Goal: Transaction & Acquisition: Book appointment/travel/reservation

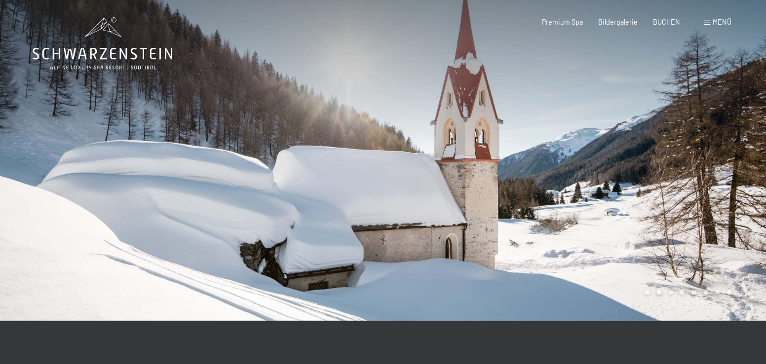
click at [710, 24] on div "Menü" at bounding box center [717, 22] width 27 height 10
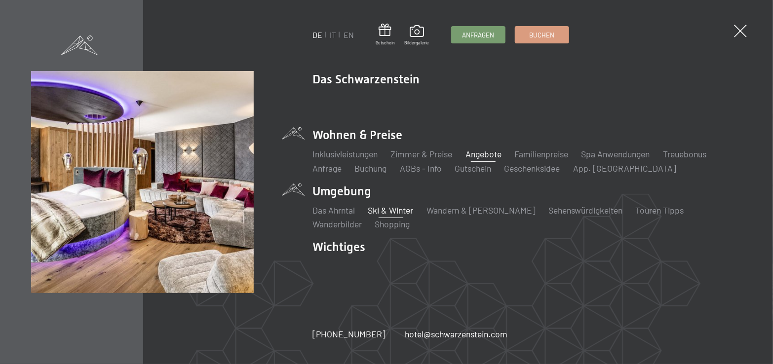
click at [488, 155] on link "Angebote" at bounding box center [483, 154] width 36 height 11
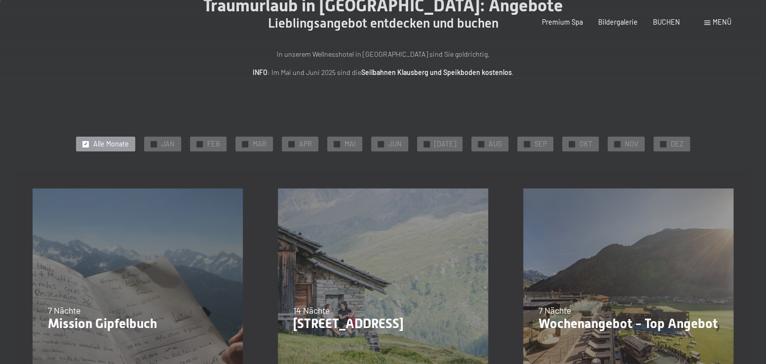
scroll to position [99, 0]
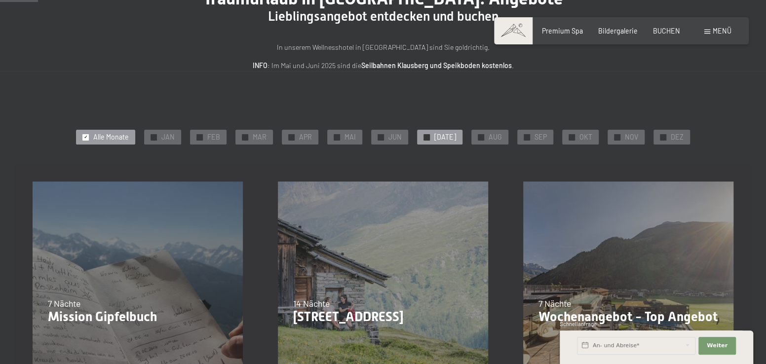
click at [429, 139] on span "✓" at bounding box center [427, 137] width 4 height 6
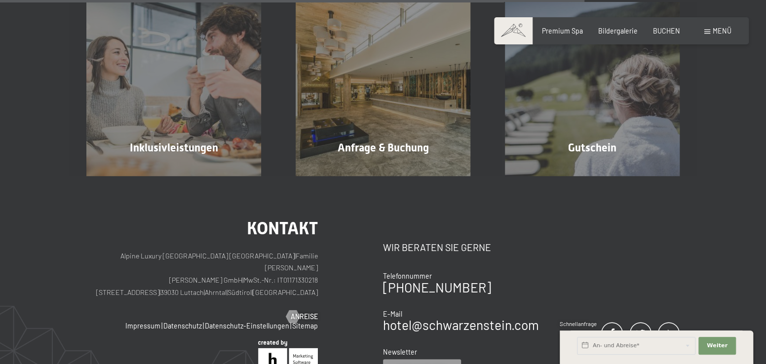
scroll to position [592, 0]
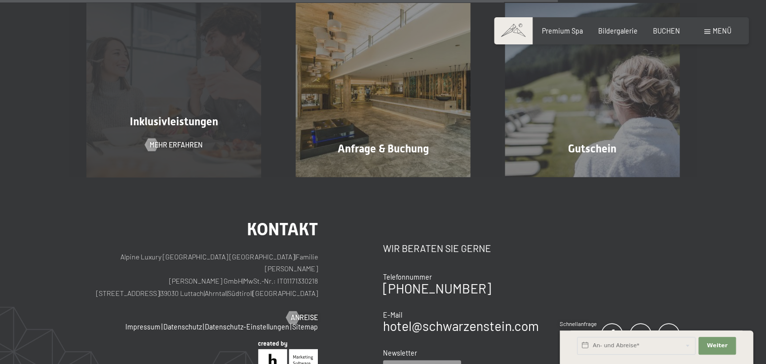
click at [200, 114] on div "Inklusivleistungen Mehr erfahren" at bounding box center [173, 90] width 209 height 174
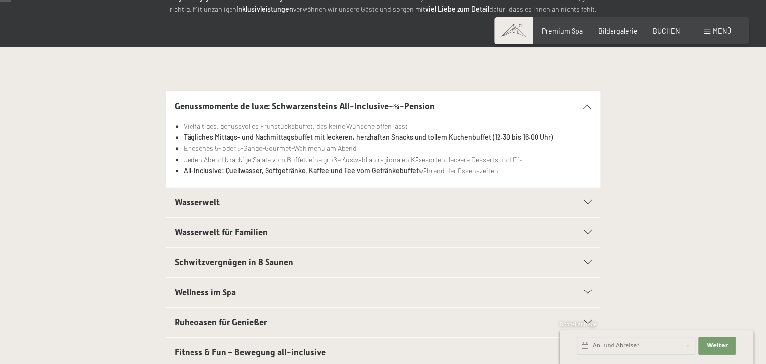
scroll to position [197, 0]
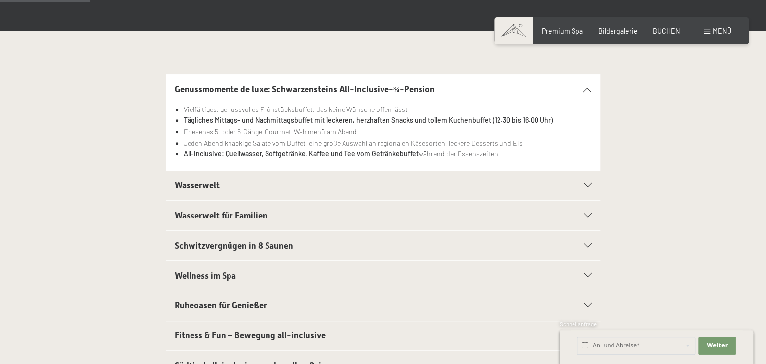
click at [583, 187] on icon at bounding box center [587, 186] width 8 height 4
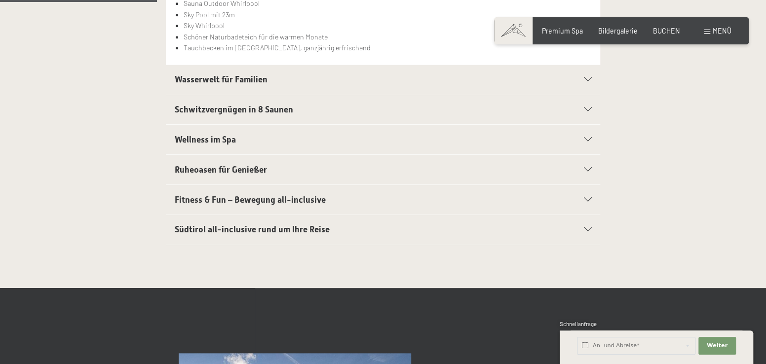
scroll to position [346, 0]
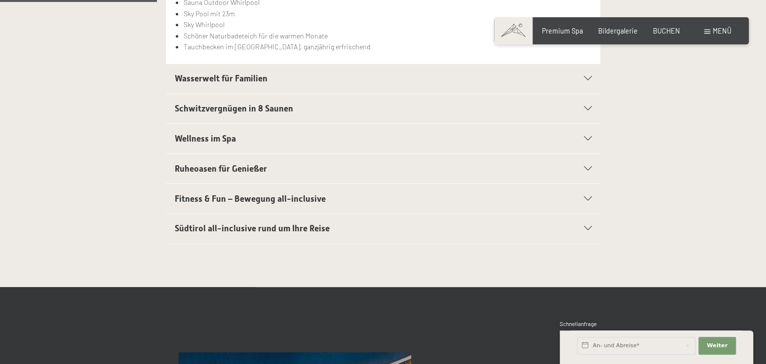
click at [587, 230] on div "Südtirol all-inclusive rund um Ihre Reise" at bounding box center [383, 229] width 417 height 30
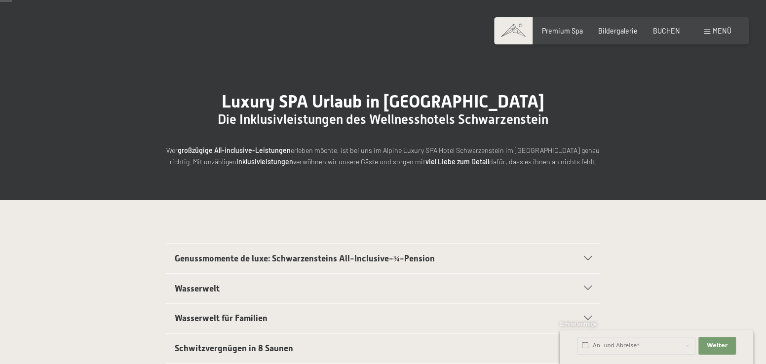
scroll to position [0, 0]
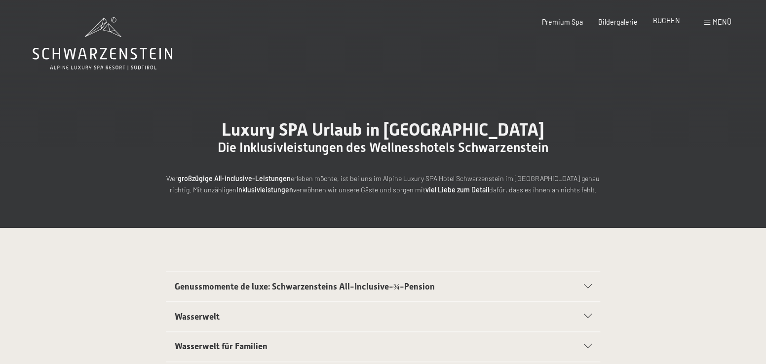
click at [666, 21] on span "BUCHEN" at bounding box center [666, 20] width 27 height 8
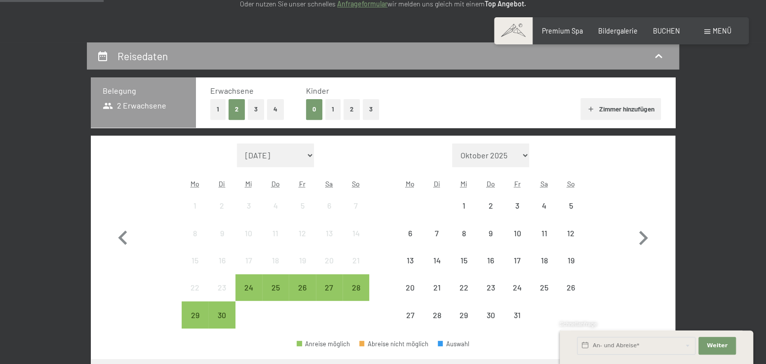
scroll to position [148, 0]
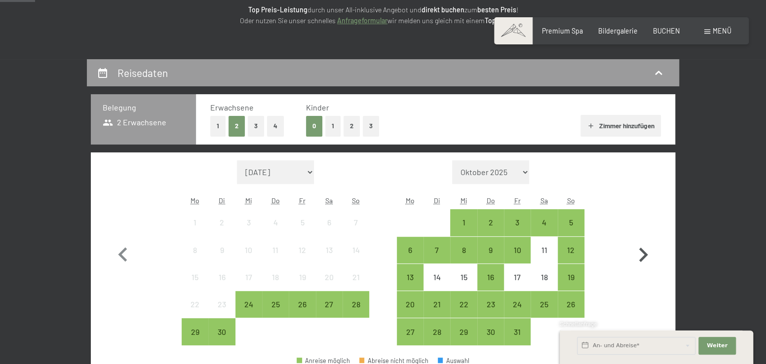
click at [642, 257] on icon "button" at bounding box center [643, 255] width 29 height 29
select select "2025-10-01"
select select "2025-11-01"
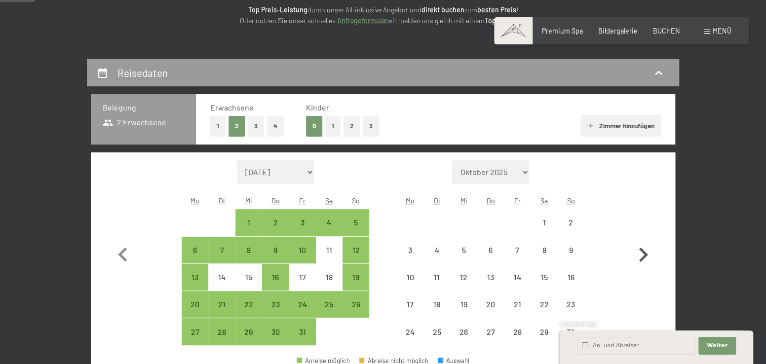
click at [642, 257] on icon "button" at bounding box center [643, 255] width 29 height 29
select select "2025-11-01"
select select "2025-12-01"
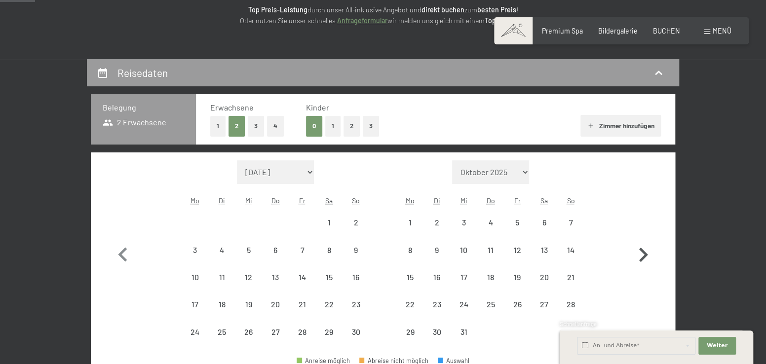
click at [642, 257] on icon "button" at bounding box center [643, 255] width 29 height 29
select select "2025-12-01"
select select "2026-01-01"
click at [643, 257] on icon "button" at bounding box center [643, 255] width 9 height 14
select select "2026-01-01"
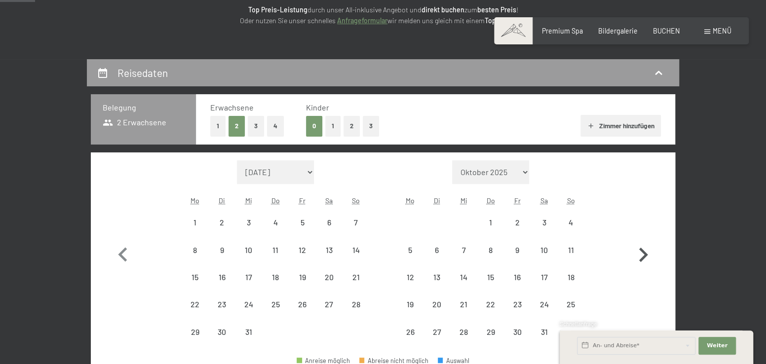
select select "2026-02-01"
click at [643, 258] on icon "button" at bounding box center [643, 255] width 9 height 14
select select "2026-02-01"
select select "2026-03-01"
select select "2026-02-01"
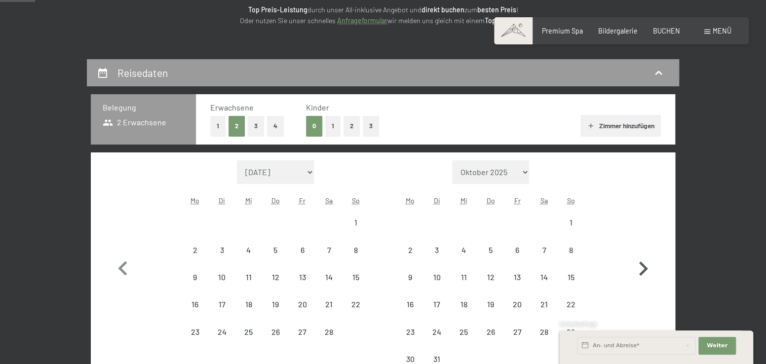
select select "2026-03-01"
click at [643, 258] on icon "button" at bounding box center [643, 269] width 29 height 29
select select "2026-03-01"
select select "2026-04-01"
select select "2026-03-01"
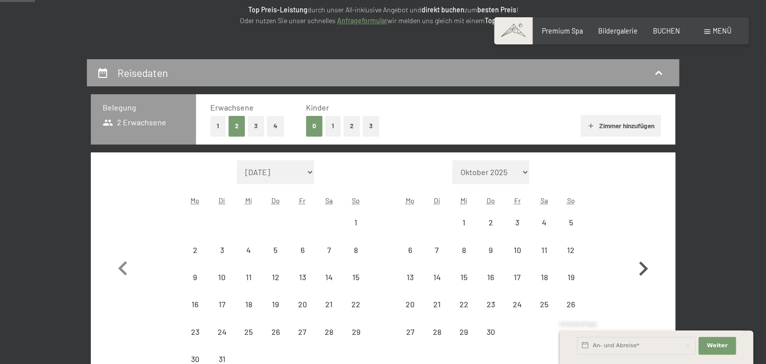
select select "2026-04-01"
click at [643, 258] on icon "button" at bounding box center [643, 269] width 29 height 29
select select "2026-04-01"
select select "2026-05-01"
select select "2026-04-01"
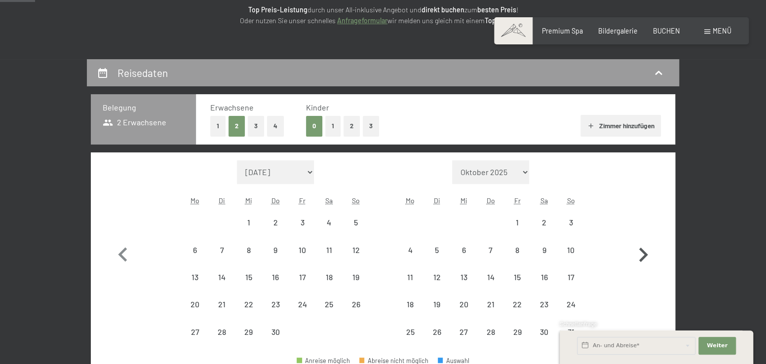
select select "2026-05-01"
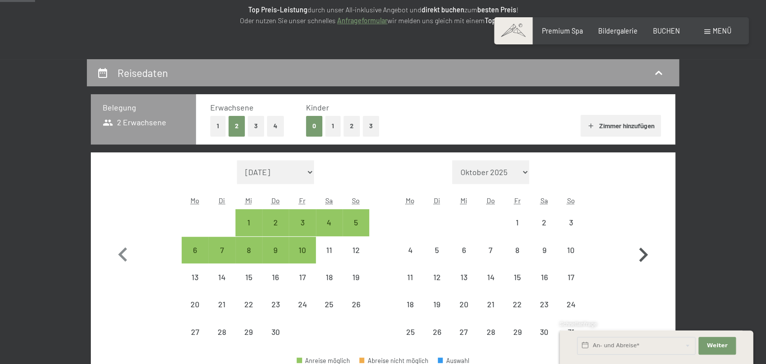
click at [643, 258] on icon "button" at bounding box center [643, 255] width 9 height 14
select select "2026-05-01"
select select "2026-06-01"
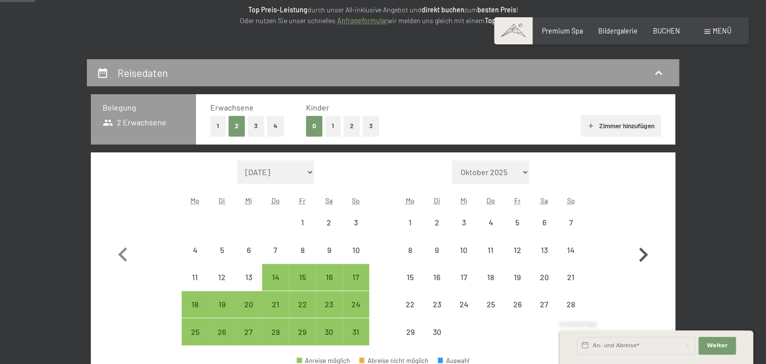
click at [643, 258] on icon "button" at bounding box center [643, 255] width 9 height 14
select select "2026-06-01"
select select "2026-07-01"
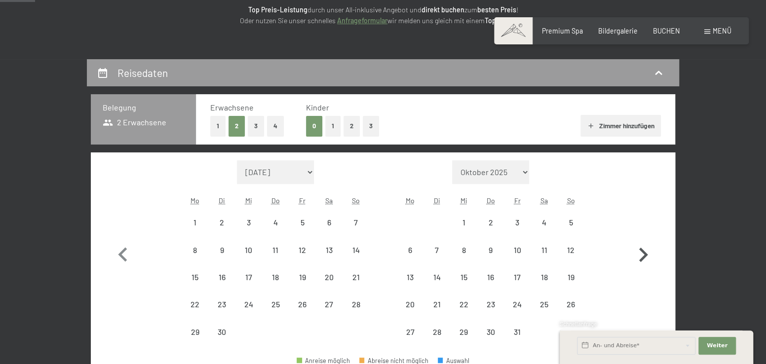
select select "2026-06-01"
select select "2026-07-01"
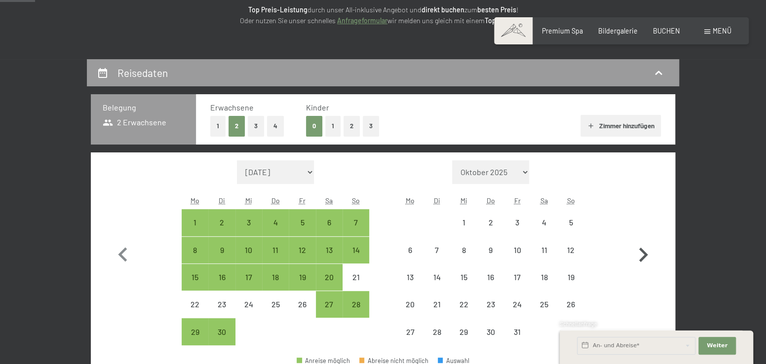
select select "2026-06-01"
select select "2026-07-01"
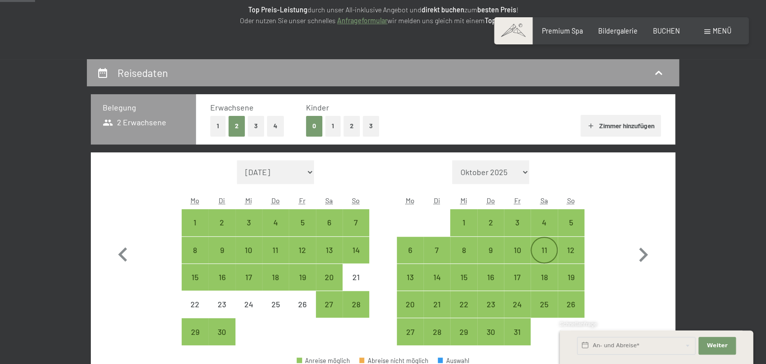
click at [542, 255] on div "11" at bounding box center [544, 258] width 25 height 25
select select "2026-06-01"
select select "2026-07-01"
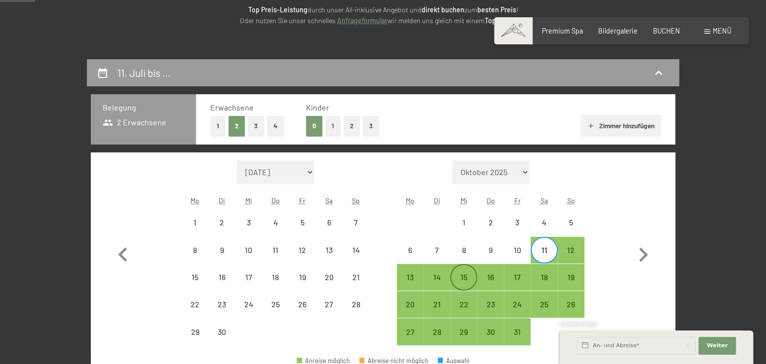
click at [466, 279] on div "15" at bounding box center [463, 285] width 25 height 25
select select "2026-06-01"
select select "2026-07-01"
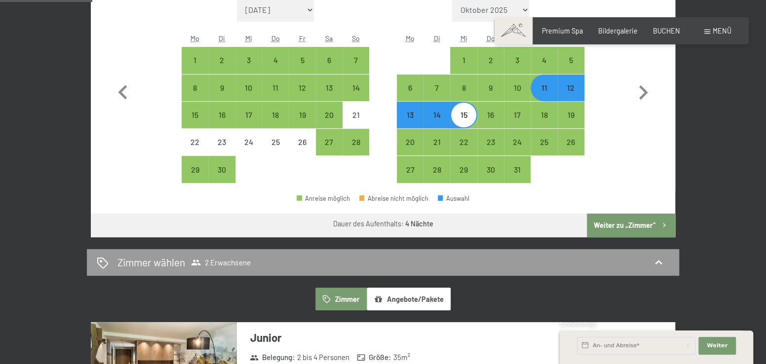
scroll to position [296, 0]
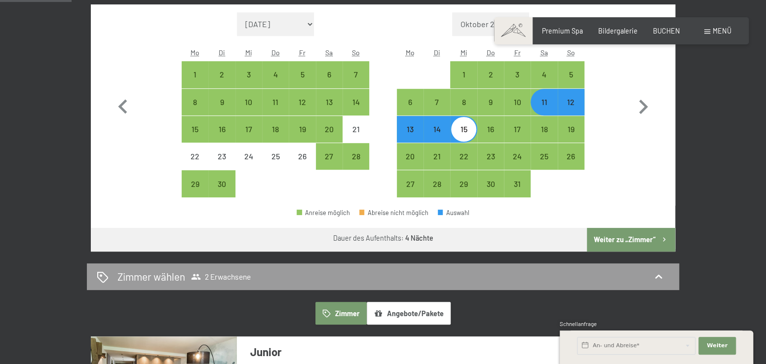
click at [548, 105] on div "11" at bounding box center [544, 110] width 25 height 25
select select "2026-06-01"
select select "2026-07-01"
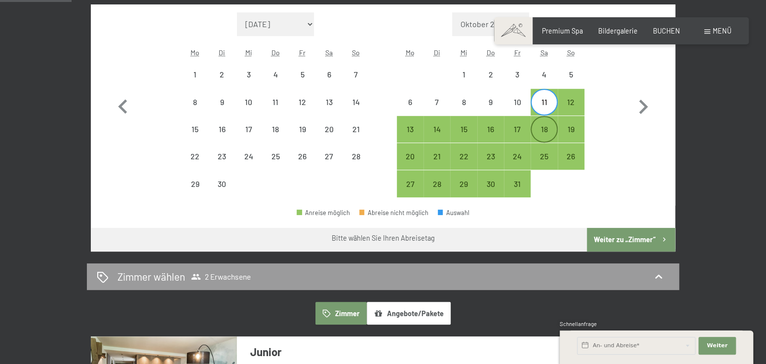
click at [543, 129] on div "18" at bounding box center [544, 137] width 25 height 25
select select "2026-06-01"
select select "2026-07-01"
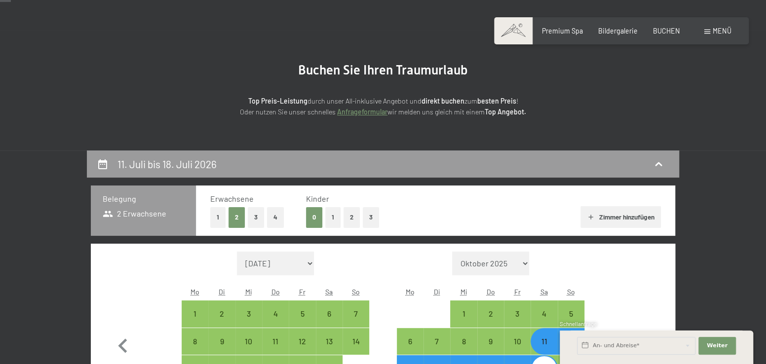
scroll to position [0, 0]
